Goal: Complete application form

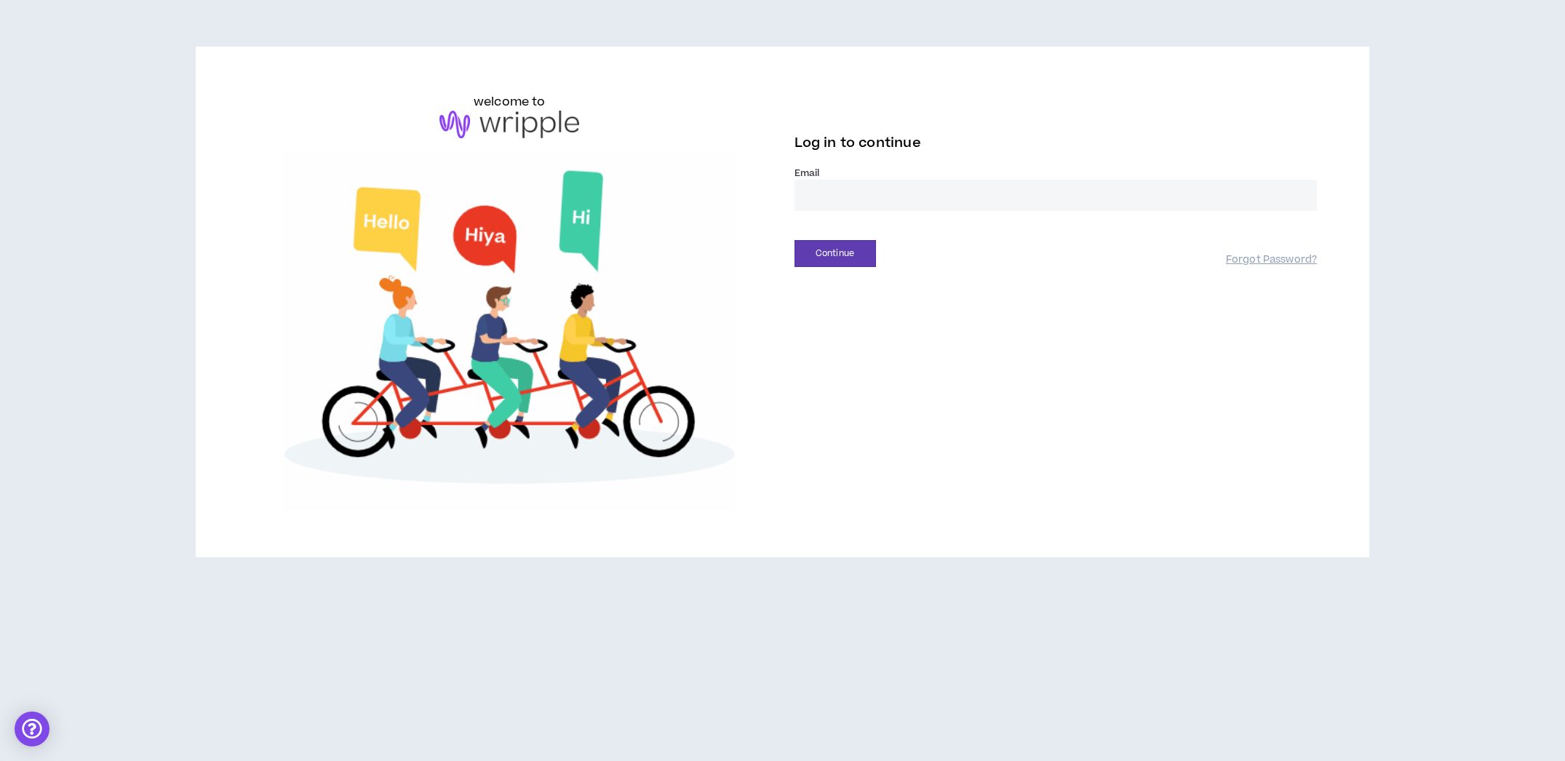
click at [845, 199] on input "email" at bounding box center [1055, 195] width 523 height 31
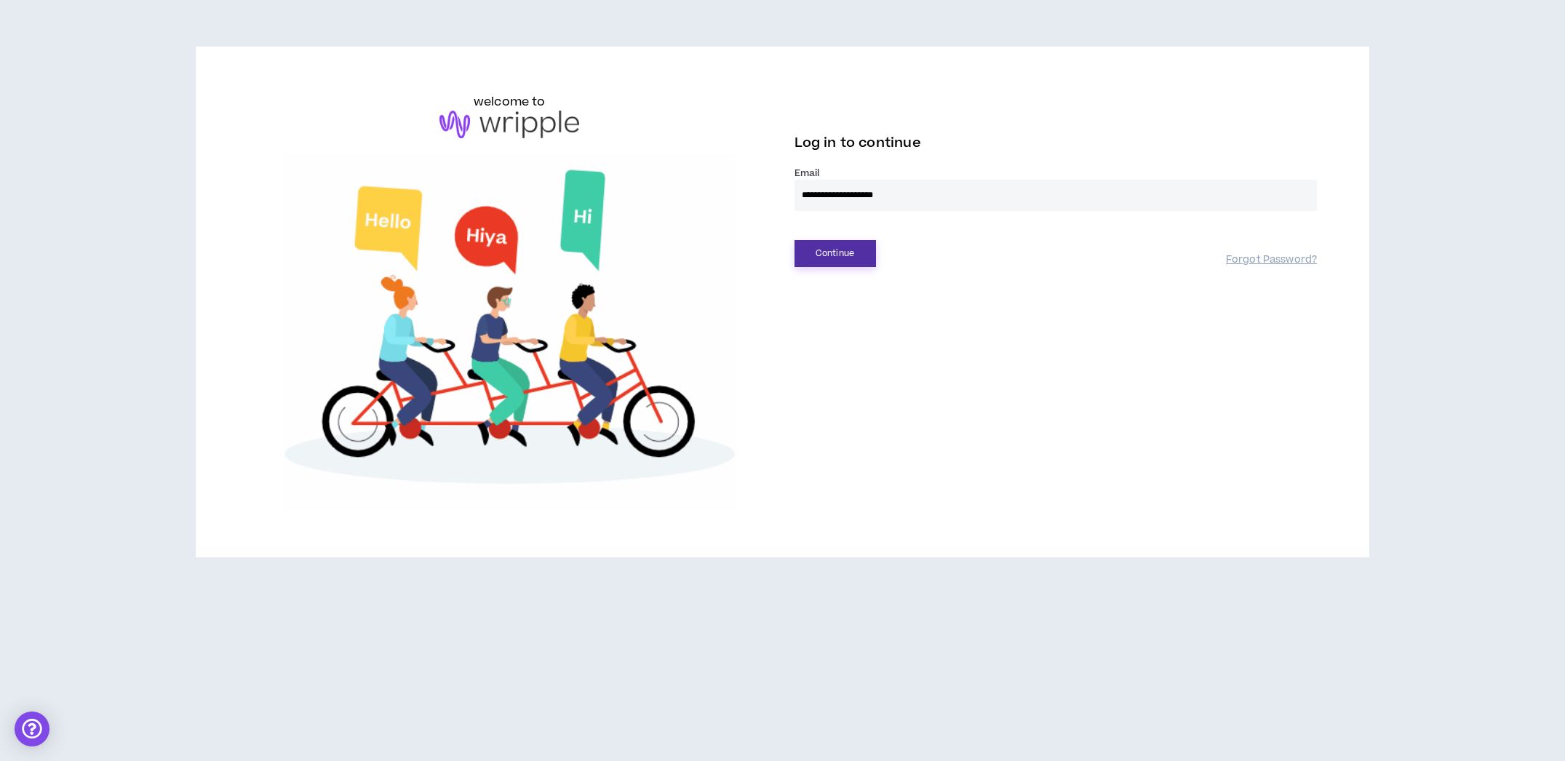
type input "**********"
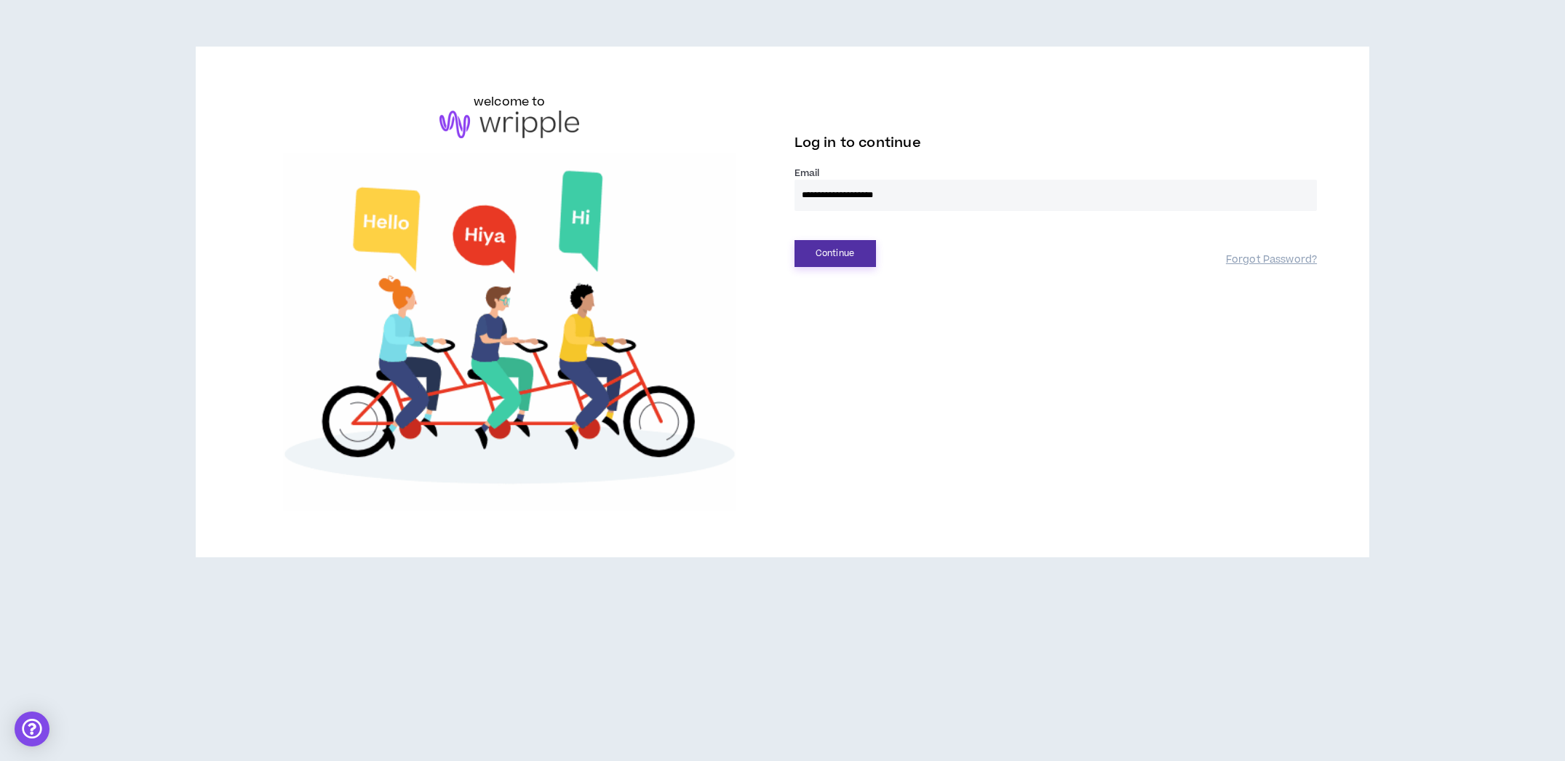
click at [839, 252] on button "Continue" at bounding box center [834, 253] width 81 height 27
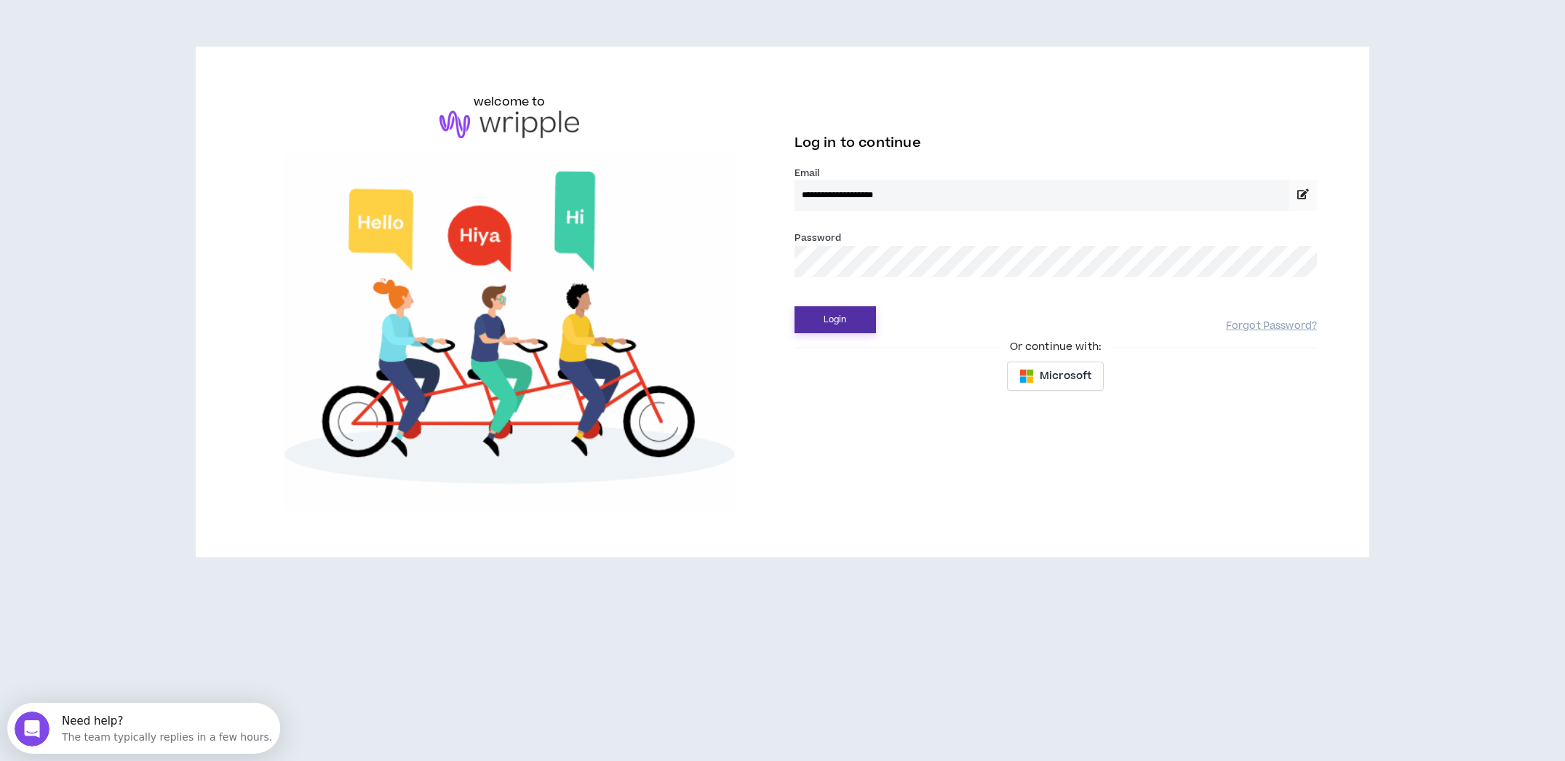
click at [849, 309] on button "Login" at bounding box center [834, 319] width 81 height 27
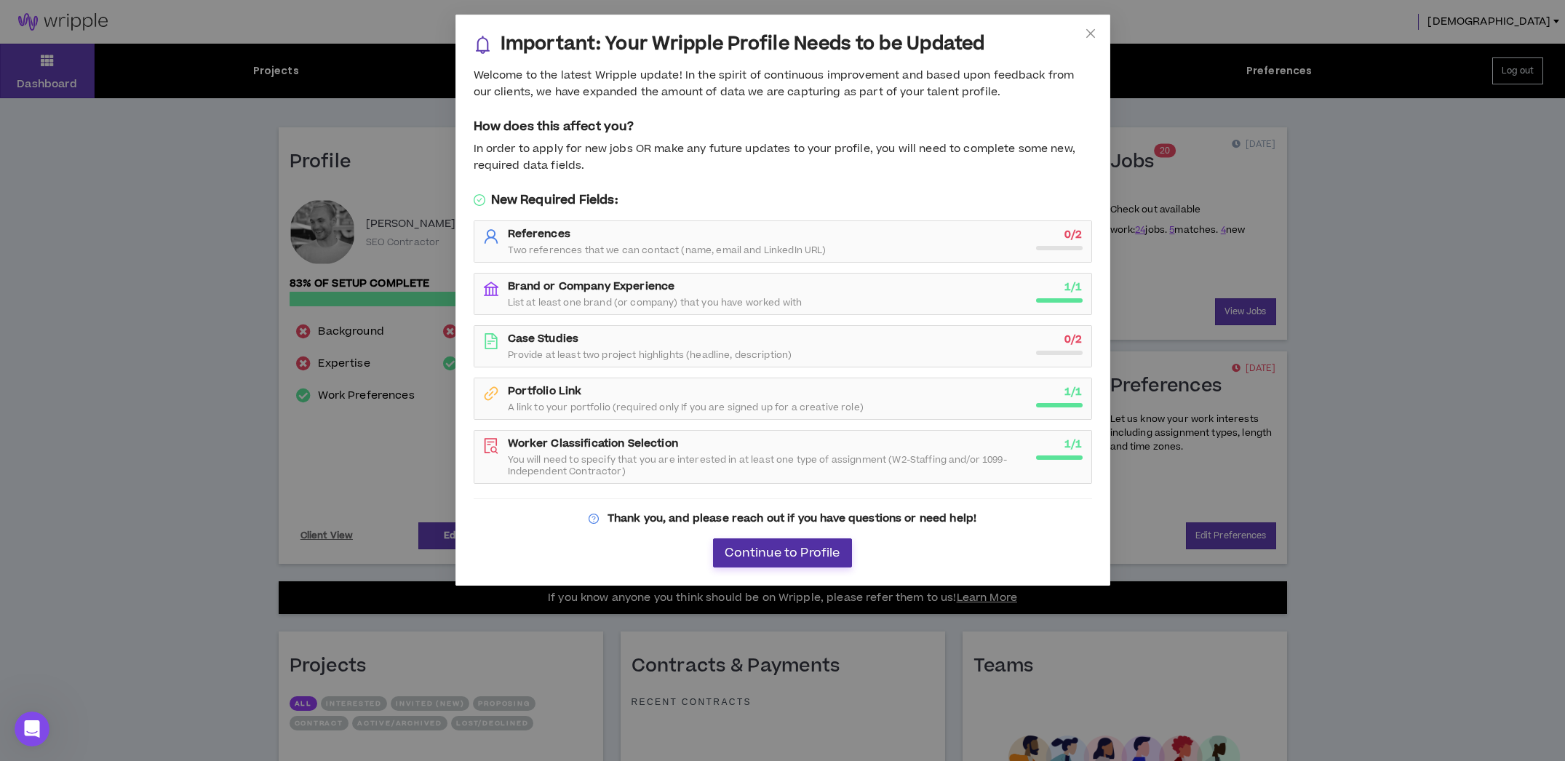
click at [845, 549] on button "Continue to Profile" at bounding box center [782, 552] width 138 height 29
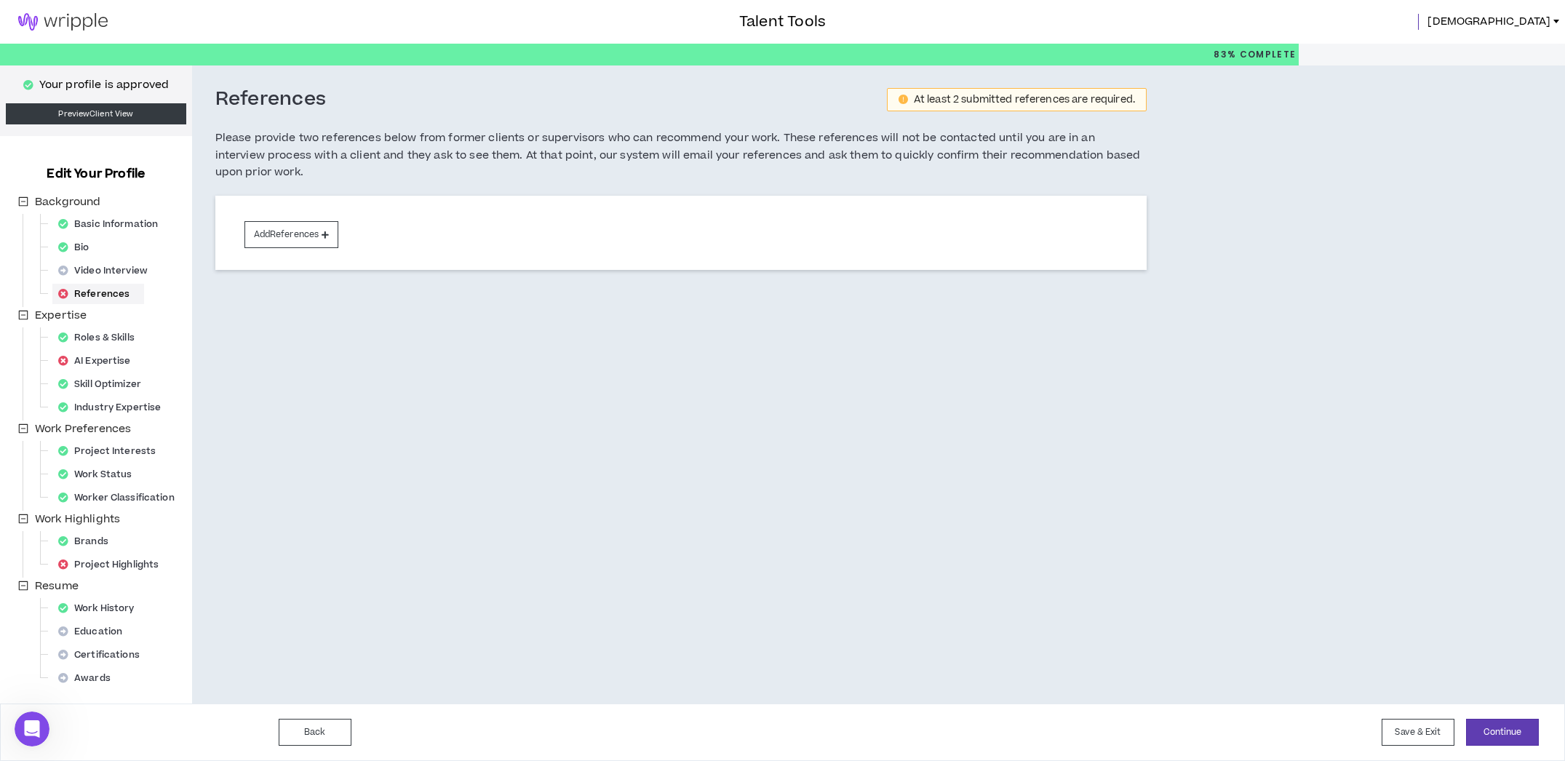
click at [1397, 717] on div "Back Save & Exit Continue Save & Exit" at bounding box center [782, 731] width 1565 height 57
click at [1397, 722] on button "Save & Exit" at bounding box center [1417, 732] width 73 height 27
